Goal: Check status: Check status

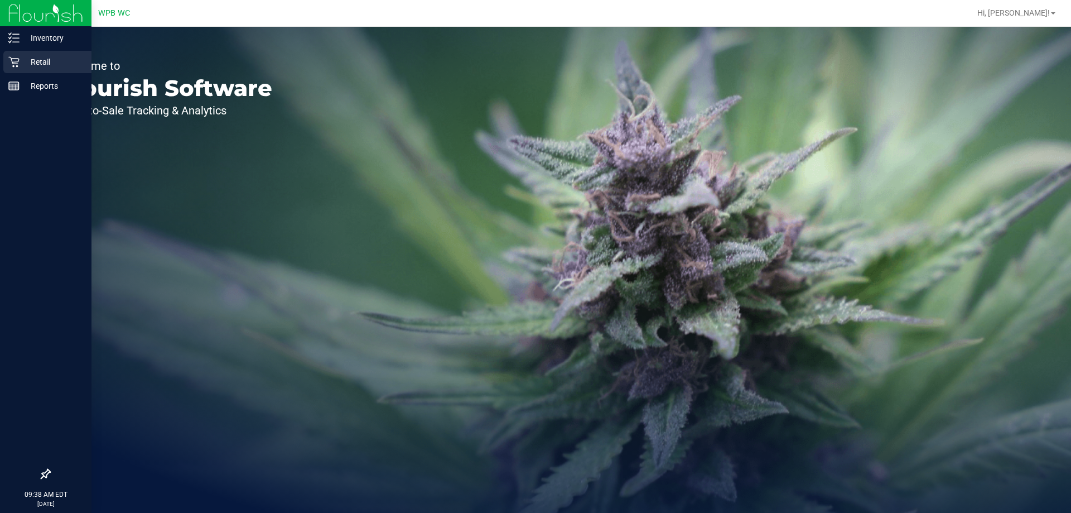
click at [31, 63] on p "Retail" at bounding box center [53, 61] width 67 height 13
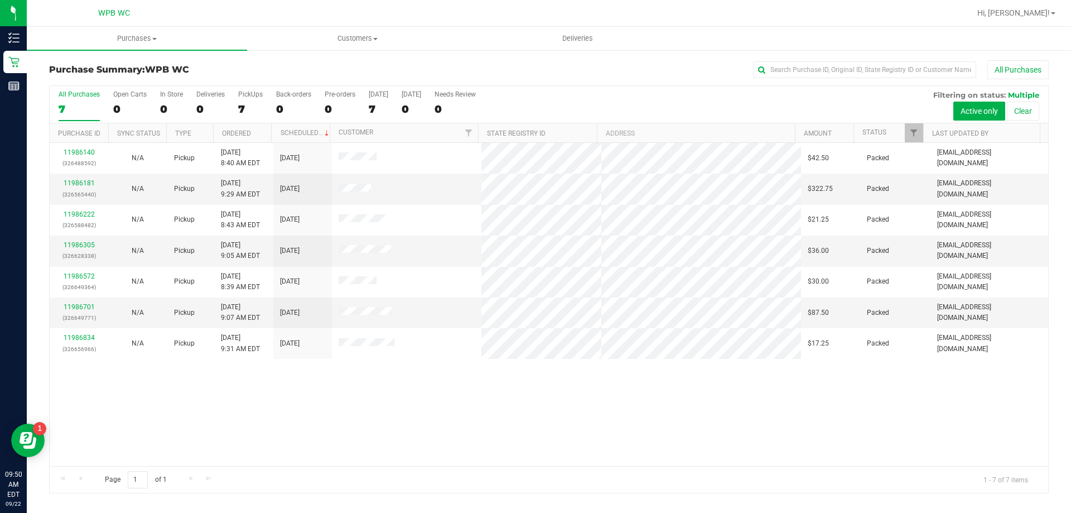
click at [978, 411] on div "11986140 (326488592) N/A Pickup [DATE] 8:40 AM EDT 9/22/2025 $42.50 Packed [EMA…" at bounding box center [549, 304] width 998 height 323
click at [964, 398] on div "11986140 (326488592) N/A Pickup [DATE] 8:40 AM EDT 9/22/2025 $42.50 Packed [EMA…" at bounding box center [549, 304] width 998 height 323
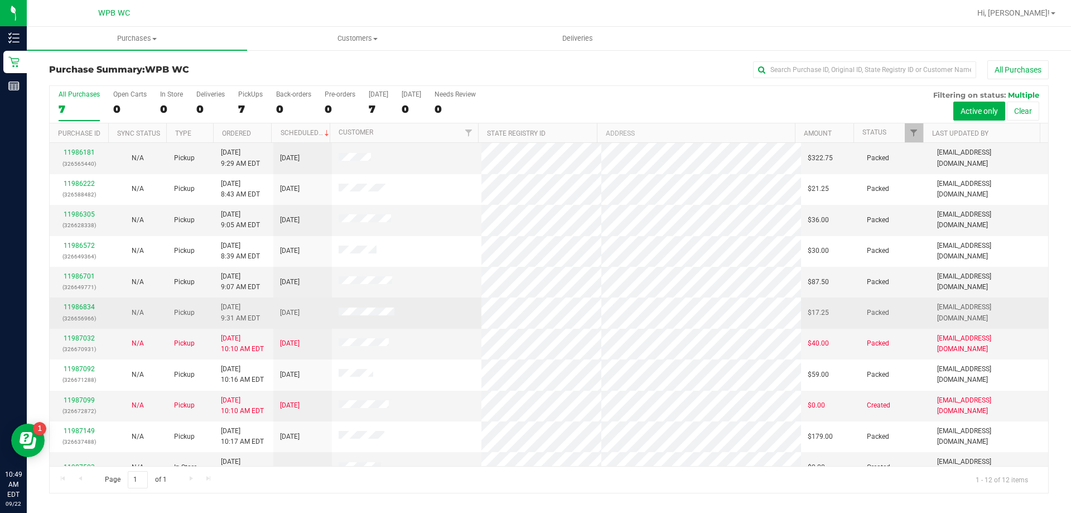
scroll to position [47, 0]
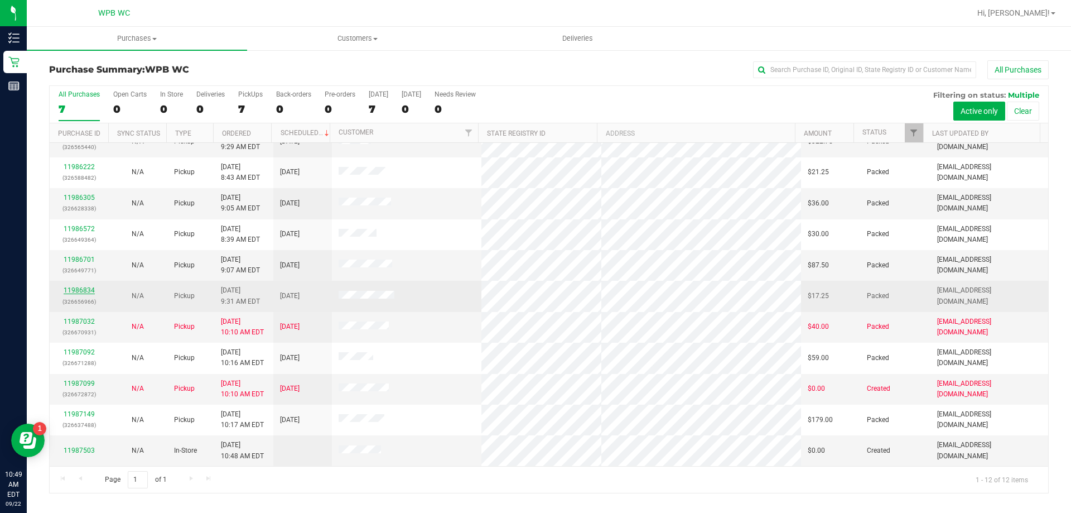
click at [81, 290] on link "11986834" at bounding box center [79, 290] width 31 height 8
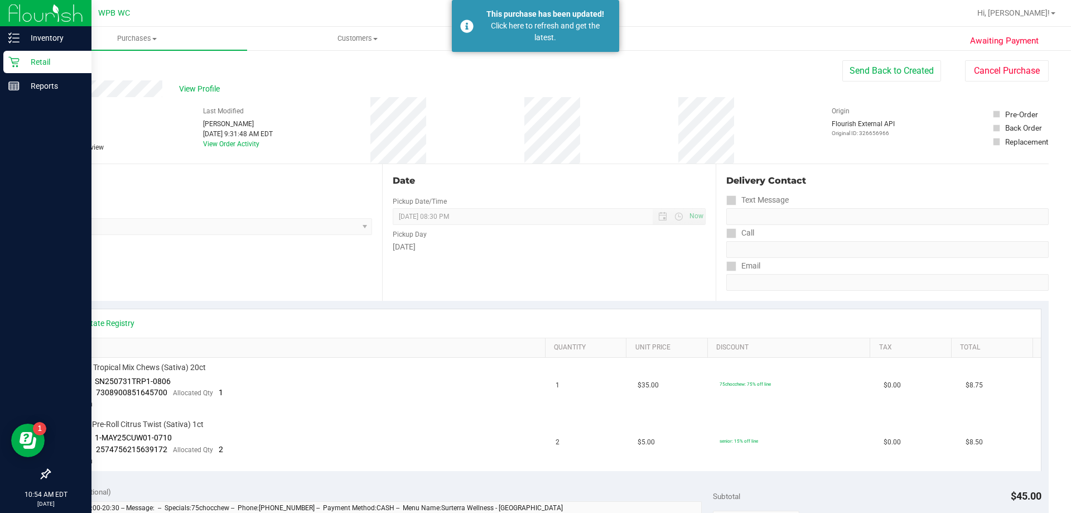
click at [27, 60] on p "Retail" at bounding box center [53, 61] width 67 height 13
